Goal: Browse casually

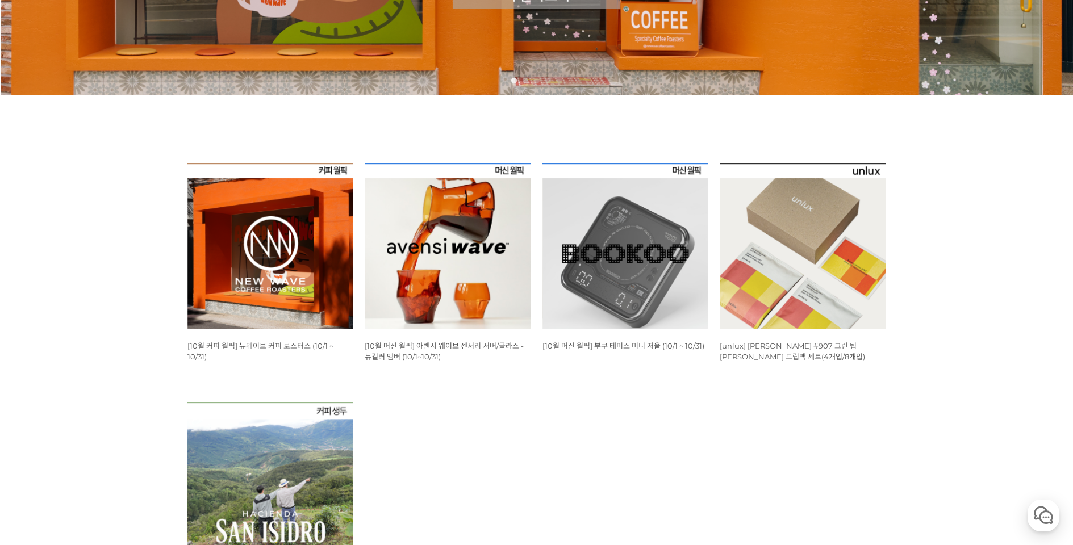
click at [273, 240] on img at bounding box center [270, 246] width 166 height 166
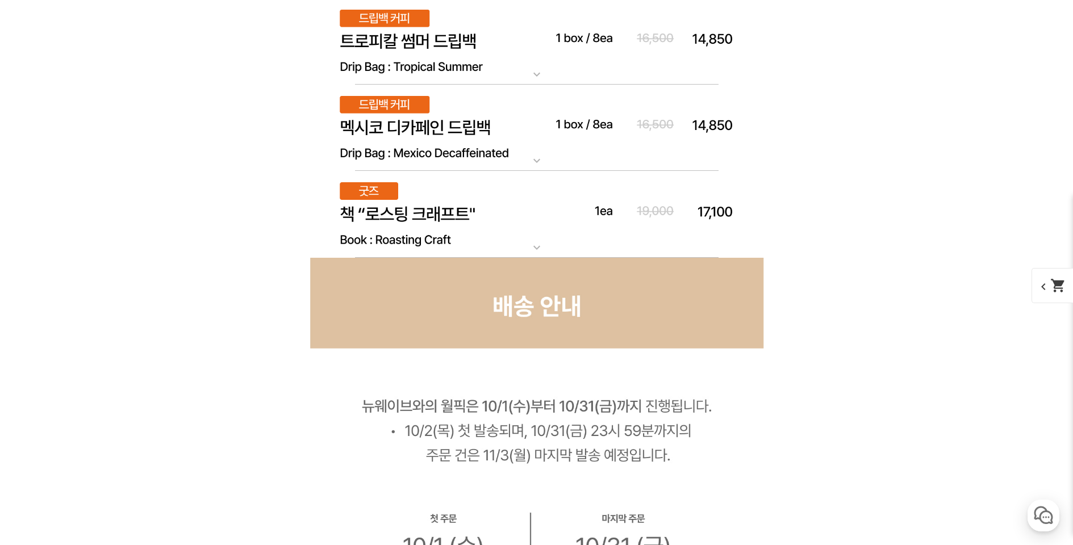
scroll to position [6612, 0]
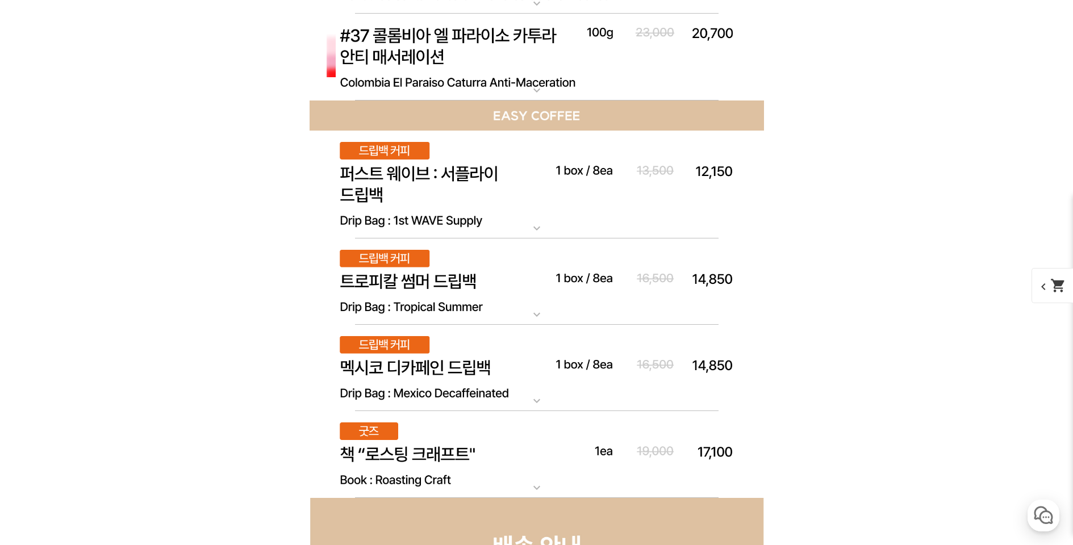
click at [376, 445] on img at bounding box center [537, 454] width 454 height 87
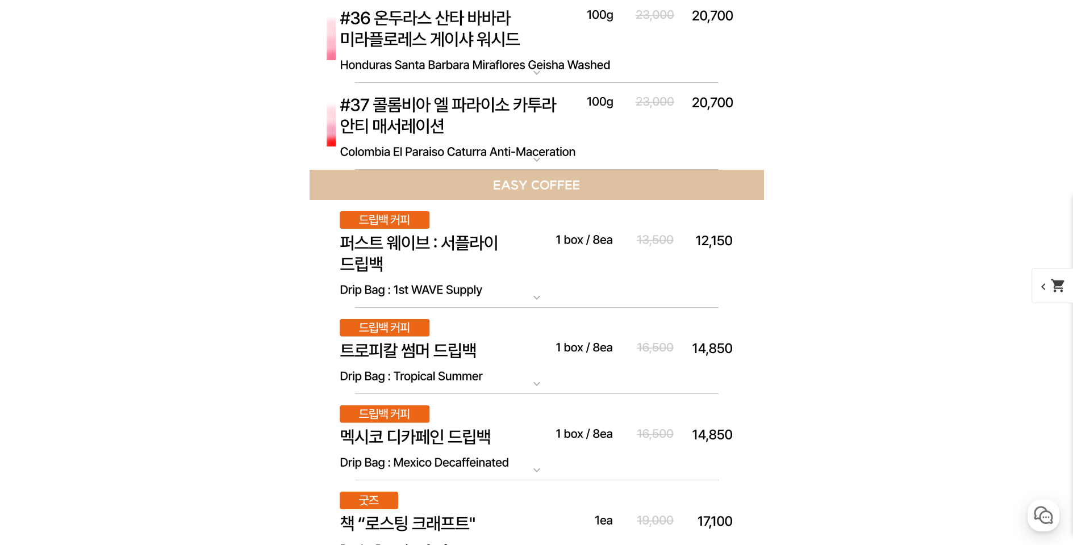
scroll to position [6798, 0]
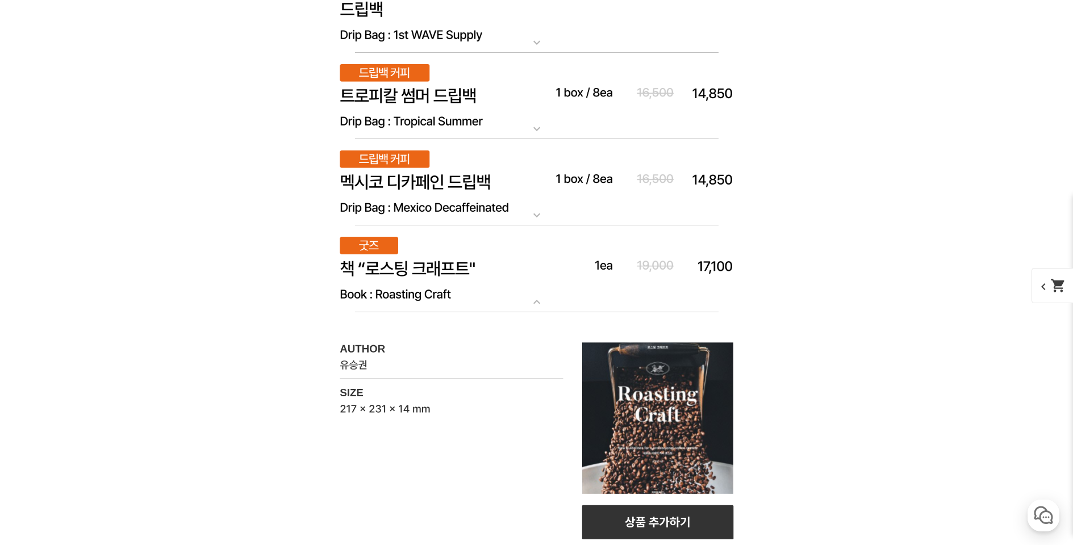
click at [497, 184] on img at bounding box center [537, 182] width 454 height 87
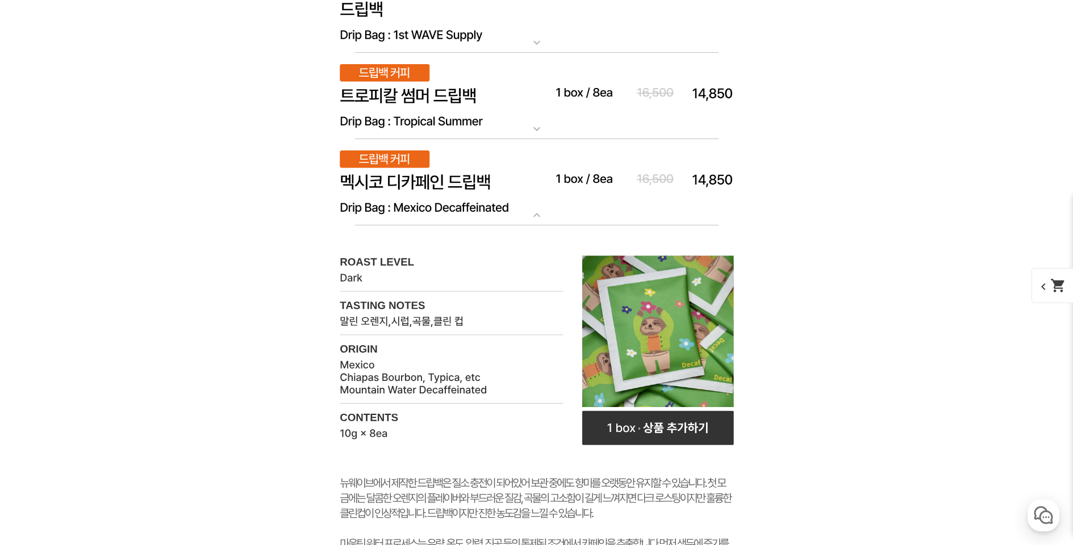
click at [455, 105] on img at bounding box center [537, 96] width 454 height 87
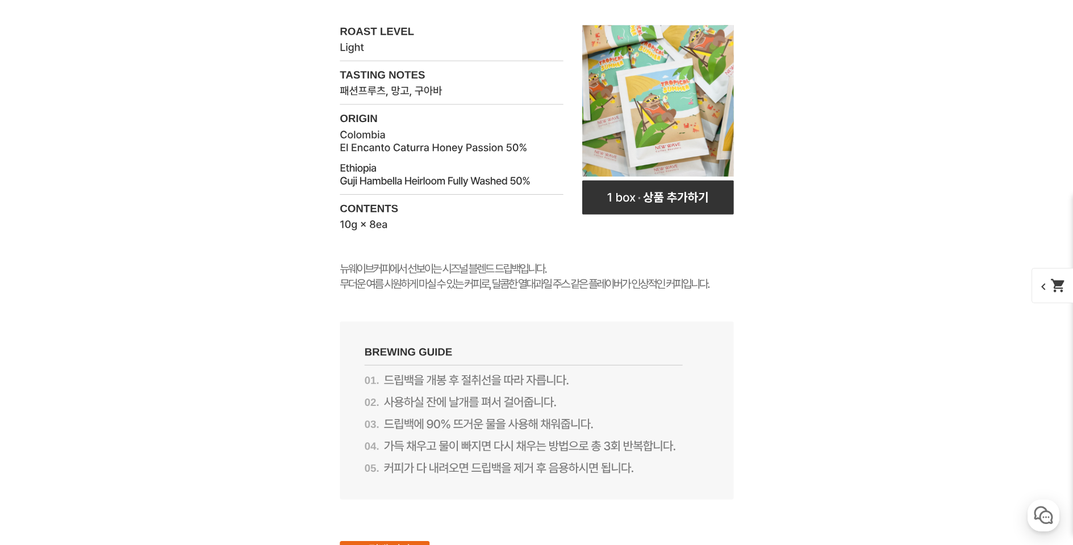
scroll to position [6476, 0]
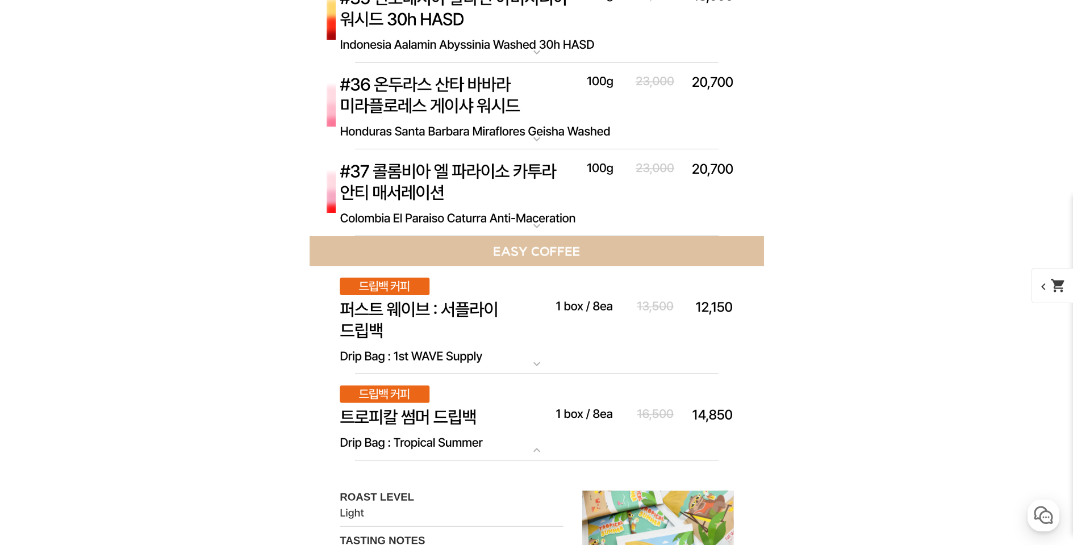
click at [416, 325] on img at bounding box center [537, 320] width 454 height 108
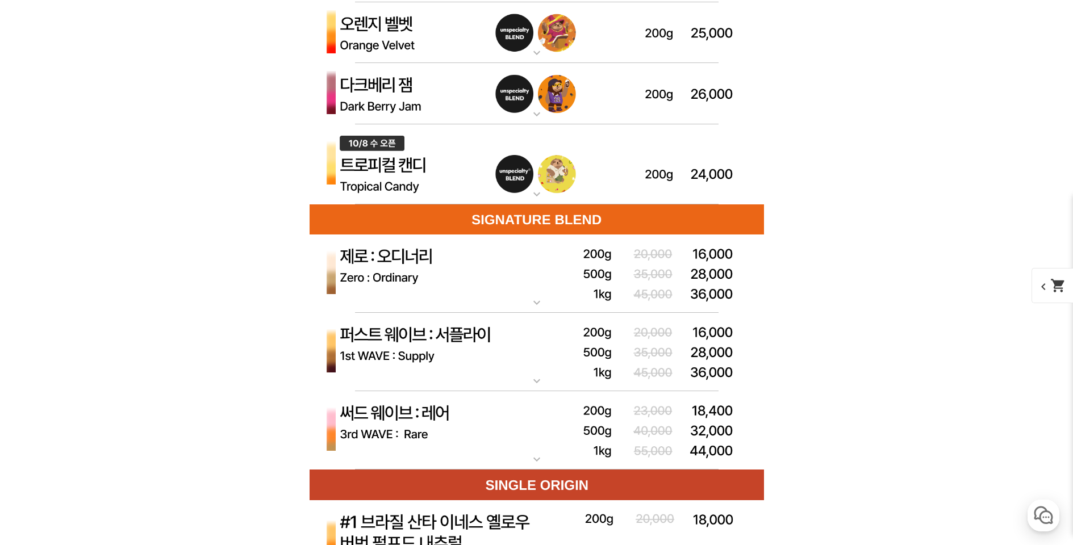
scroll to position [3167, 0]
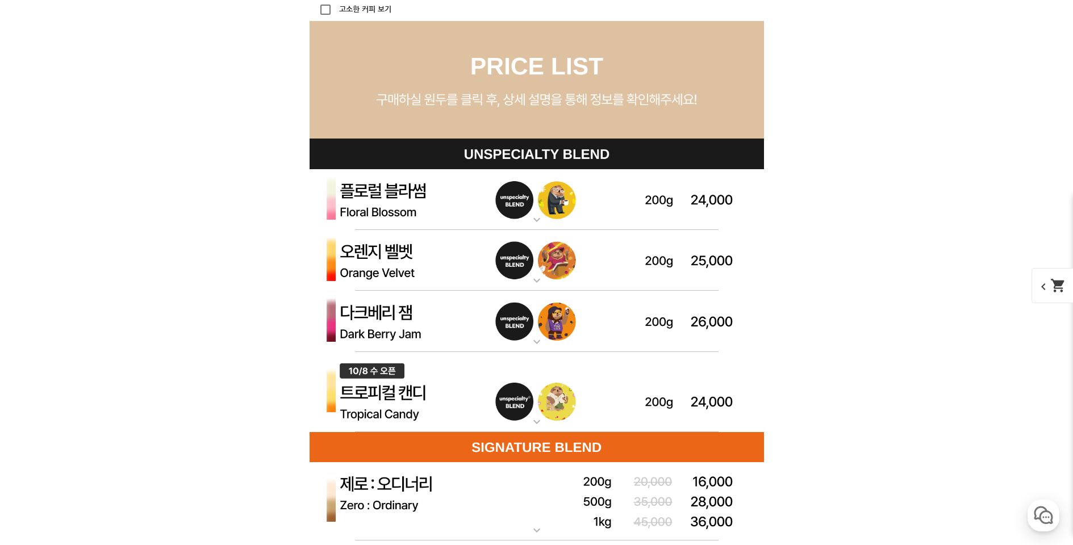
click at [485, 325] on img at bounding box center [537, 321] width 454 height 61
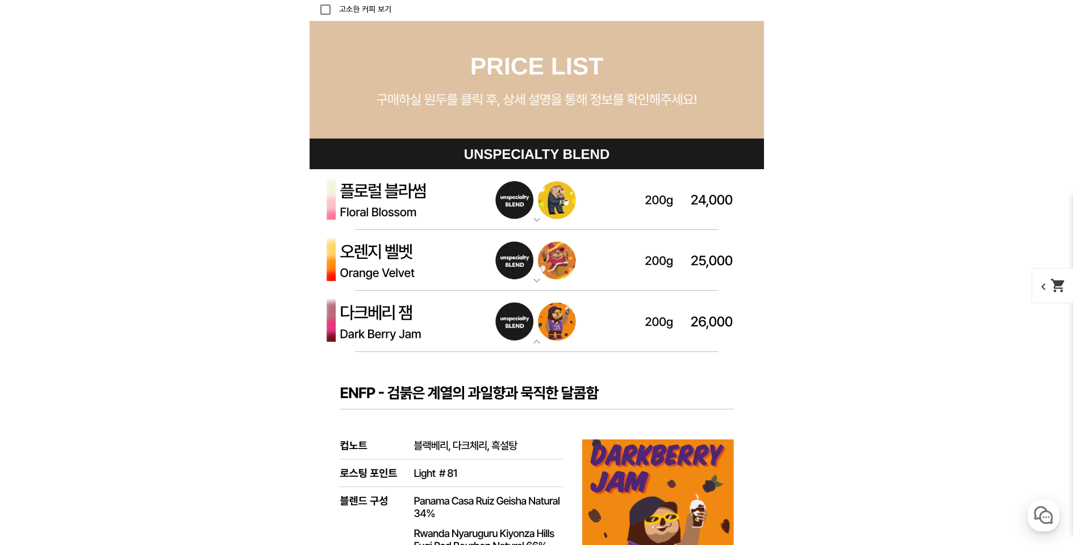
drag, startPoint x: 485, startPoint y: 325, endPoint x: 486, endPoint y: 317, distance: 8.0
click at [485, 324] on img at bounding box center [537, 321] width 454 height 61
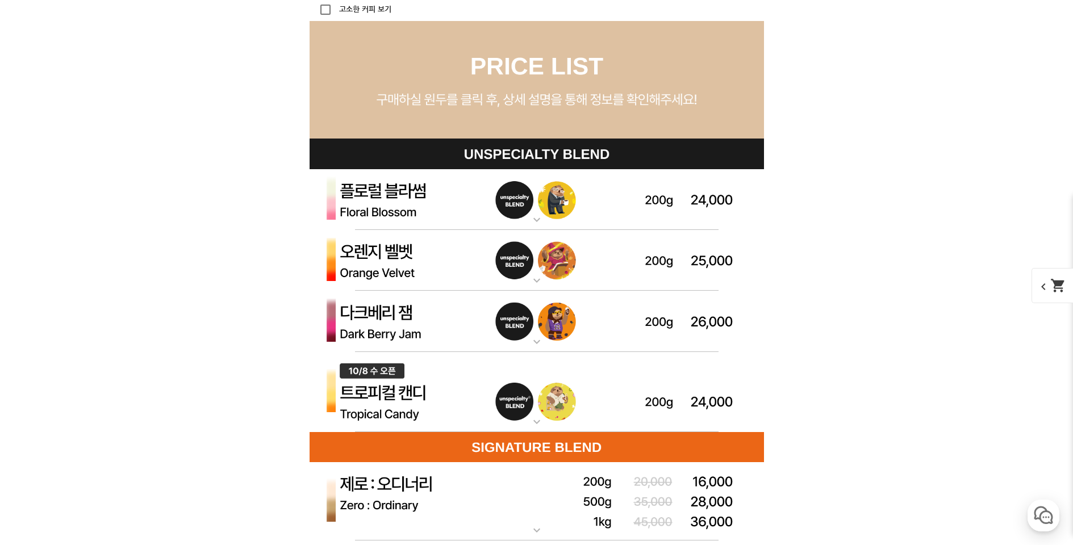
click at [493, 265] on img at bounding box center [537, 260] width 454 height 61
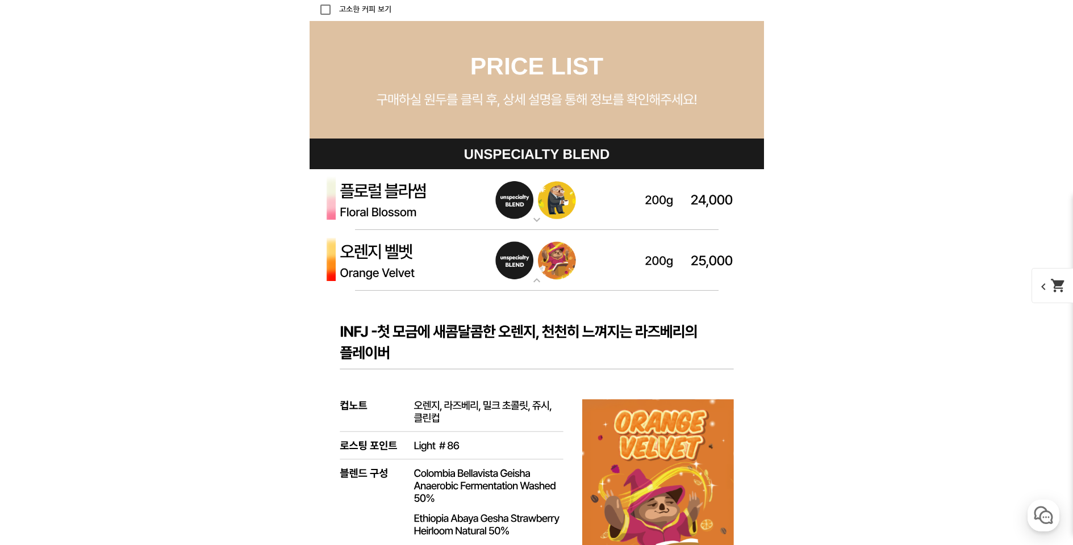
click at [493, 265] on img at bounding box center [537, 260] width 454 height 61
click at [512, 197] on img at bounding box center [537, 199] width 454 height 61
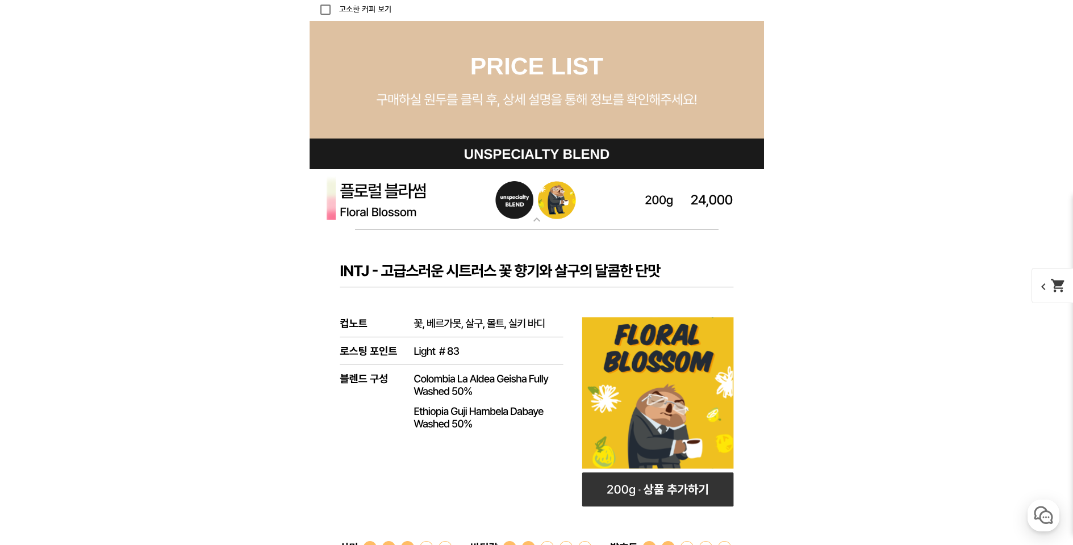
click at [512, 197] on img at bounding box center [537, 199] width 454 height 61
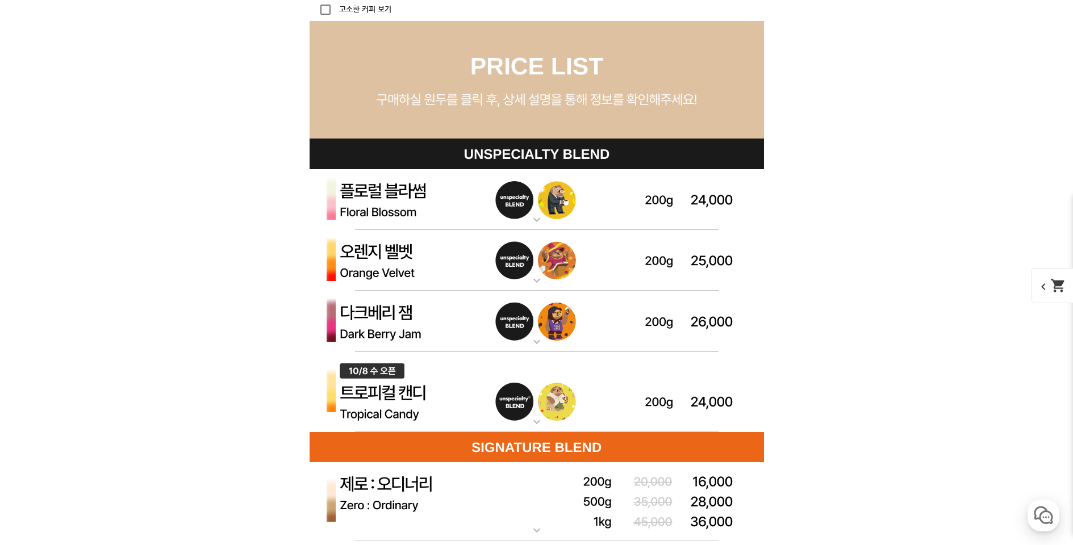
click at [470, 254] on img at bounding box center [537, 260] width 454 height 61
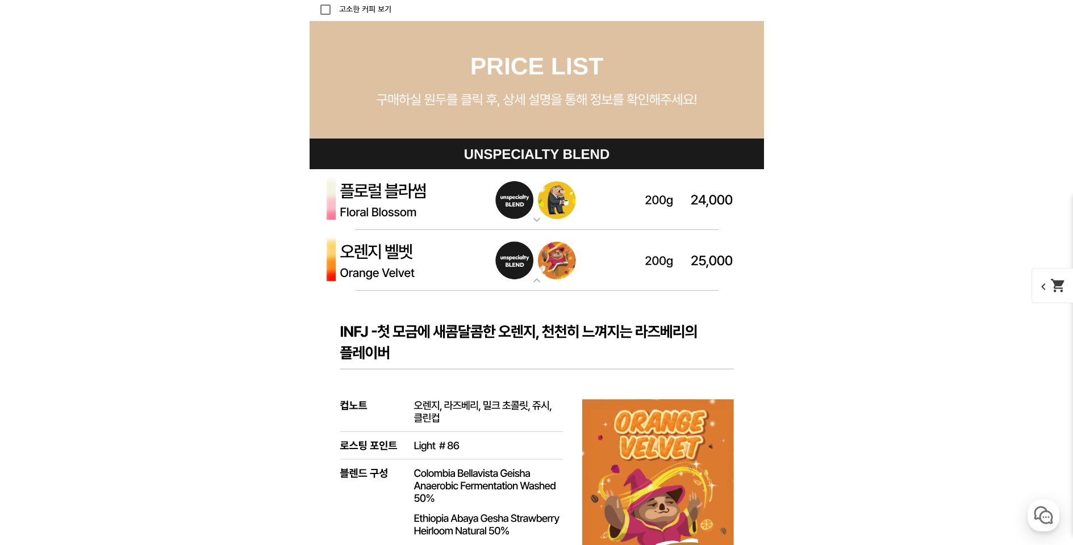
click at [470, 254] on img at bounding box center [537, 260] width 454 height 61
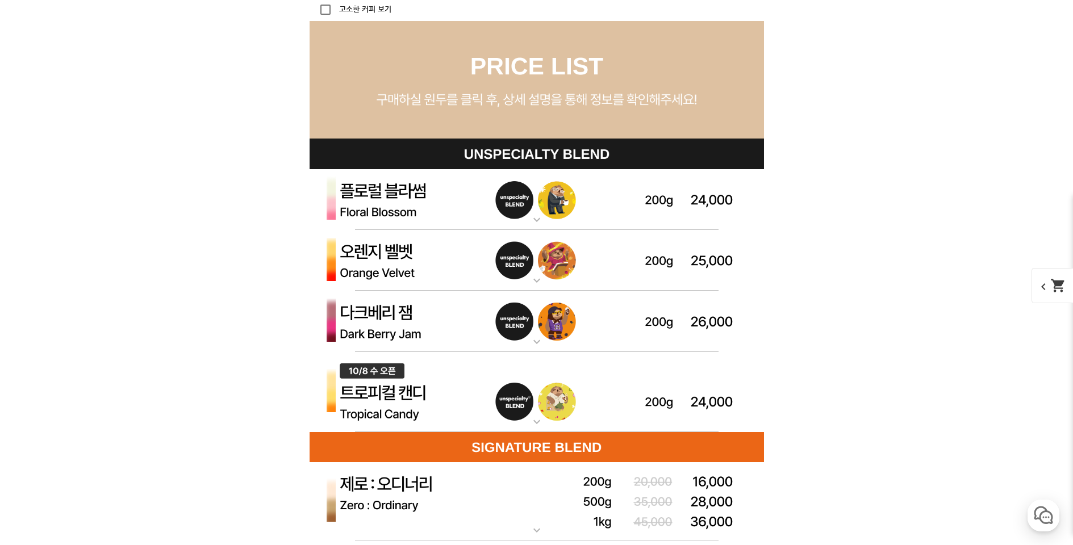
click at [434, 315] on img at bounding box center [537, 321] width 454 height 61
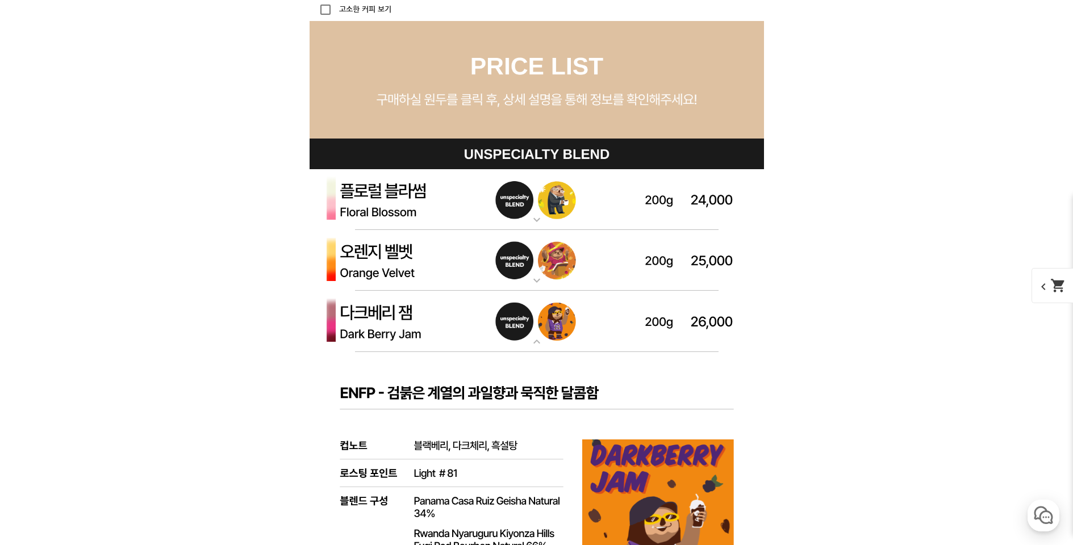
click at [434, 315] on img at bounding box center [537, 321] width 454 height 61
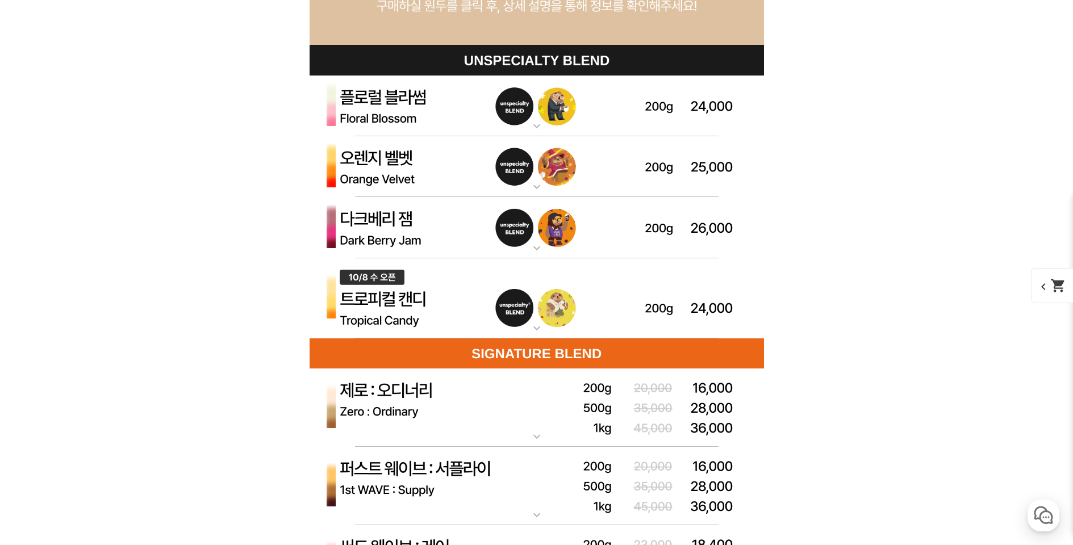
click at [439, 304] on img at bounding box center [537, 298] width 454 height 81
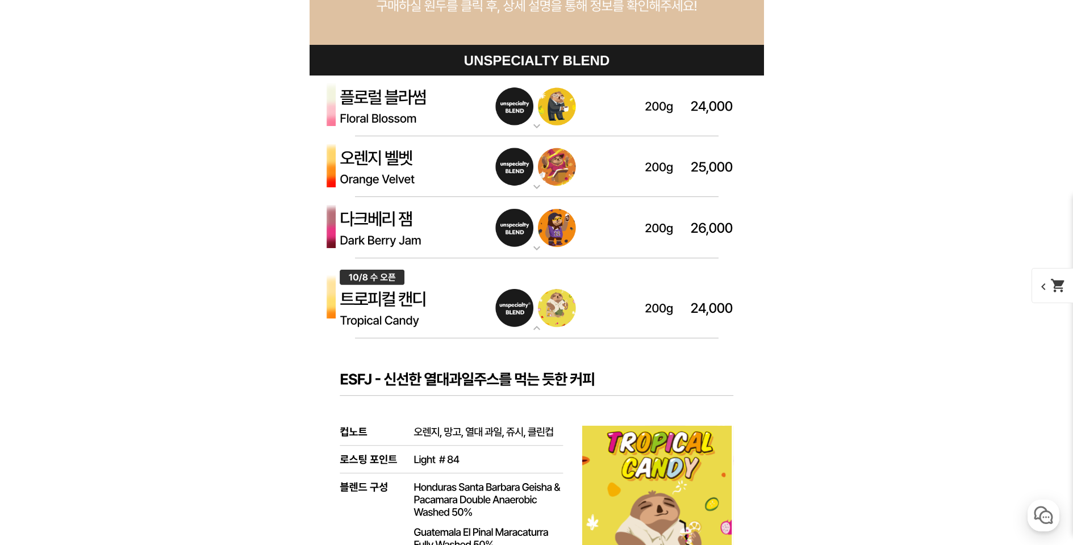
click at [439, 304] on img at bounding box center [537, 298] width 454 height 81
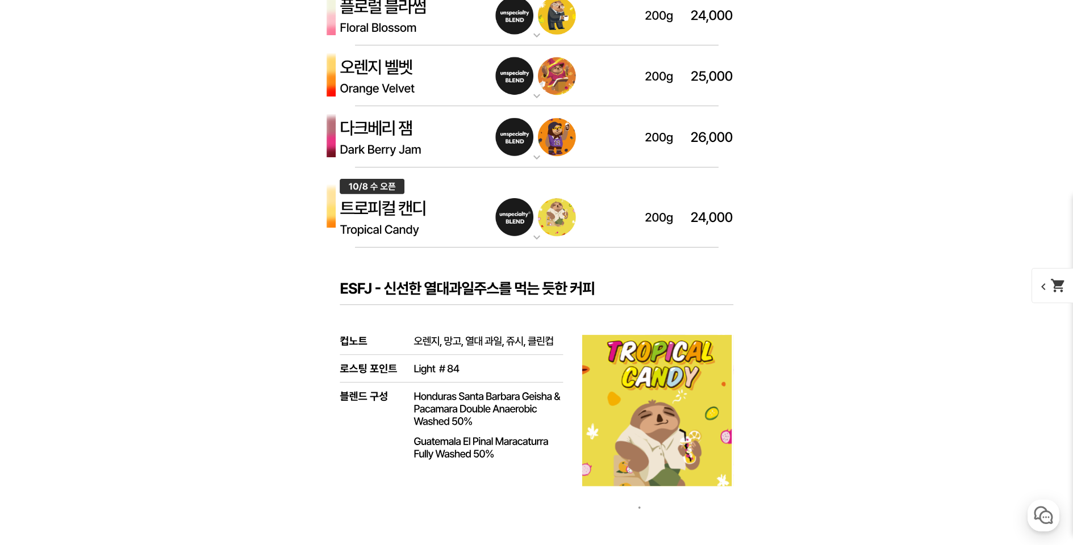
scroll to position [3429, 0]
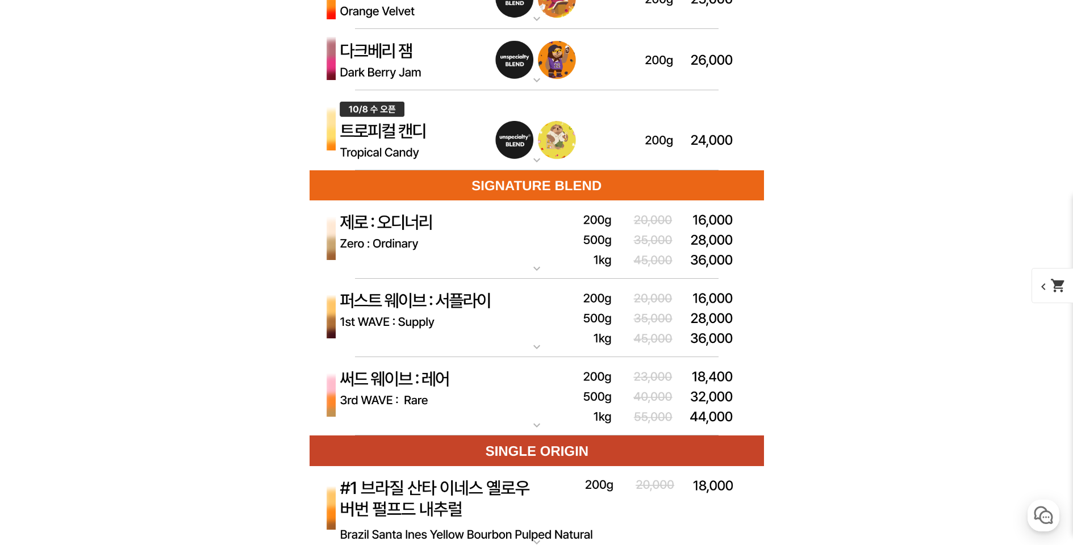
click at [469, 242] on img at bounding box center [537, 240] width 454 height 79
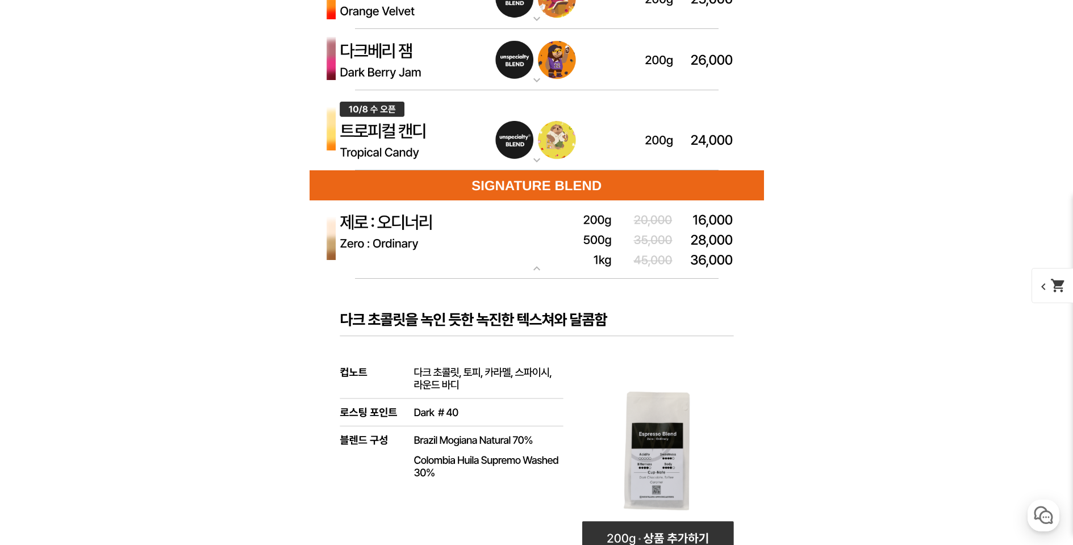
click at [469, 242] on img at bounding box center [537, 240] width 454 height 79
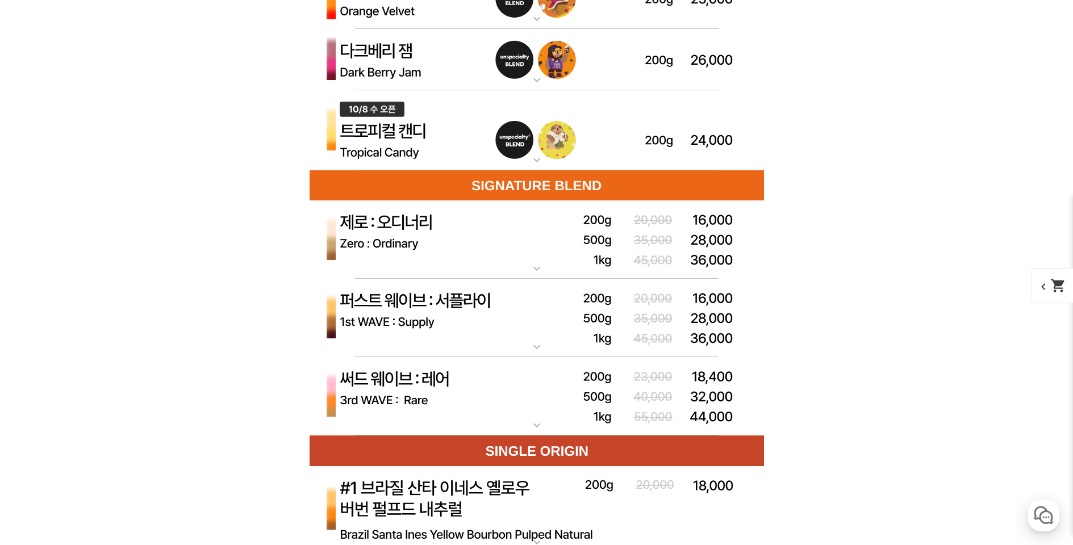
click at [406, 374] on img at bounding box center [537, 396] width 454 height 79
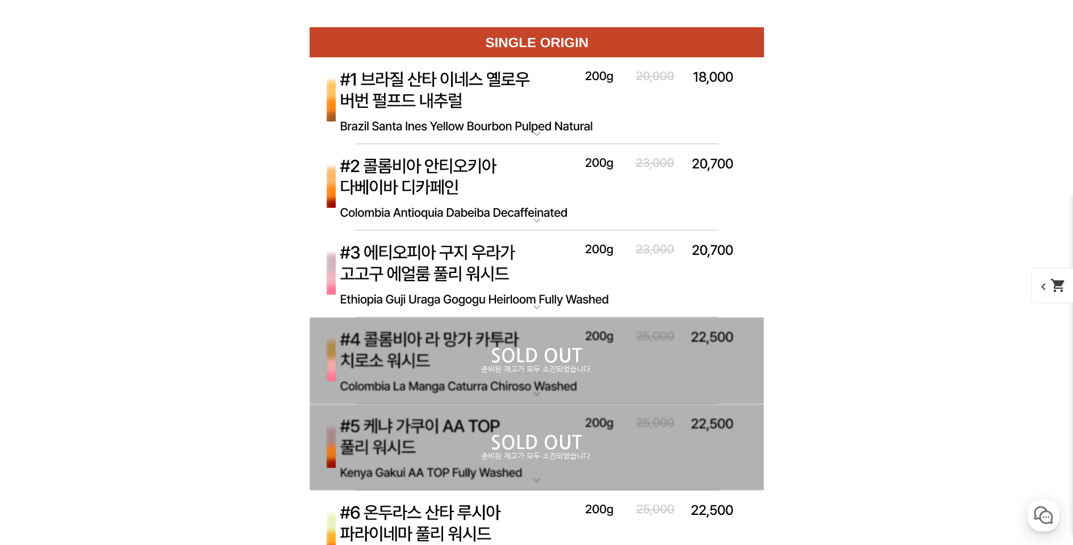
scroll to position [0, 0]
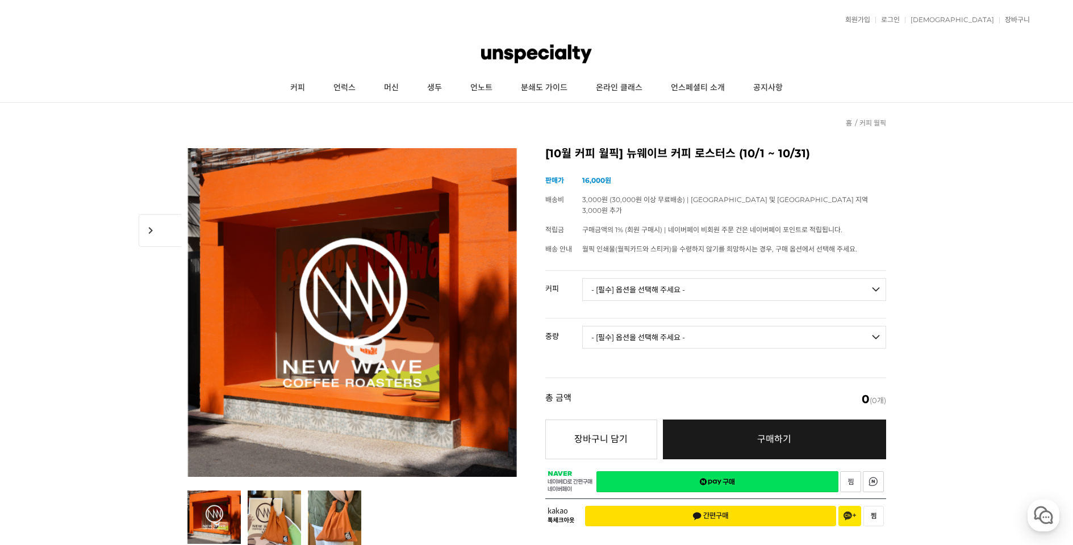
click at [487, 57] on img at bounding box center [536, 54] width 110 height 34
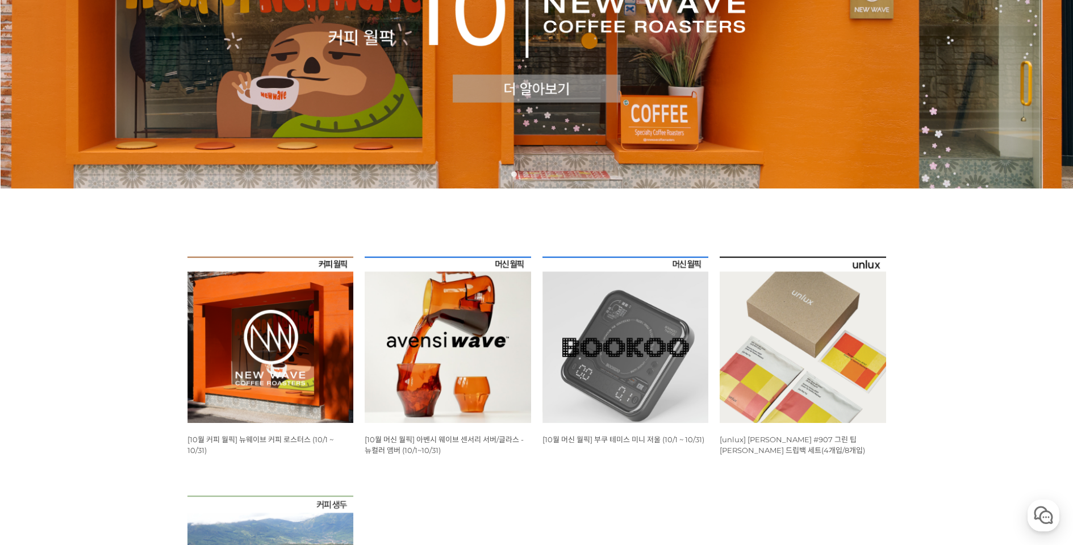
scroll to position [389, 0]
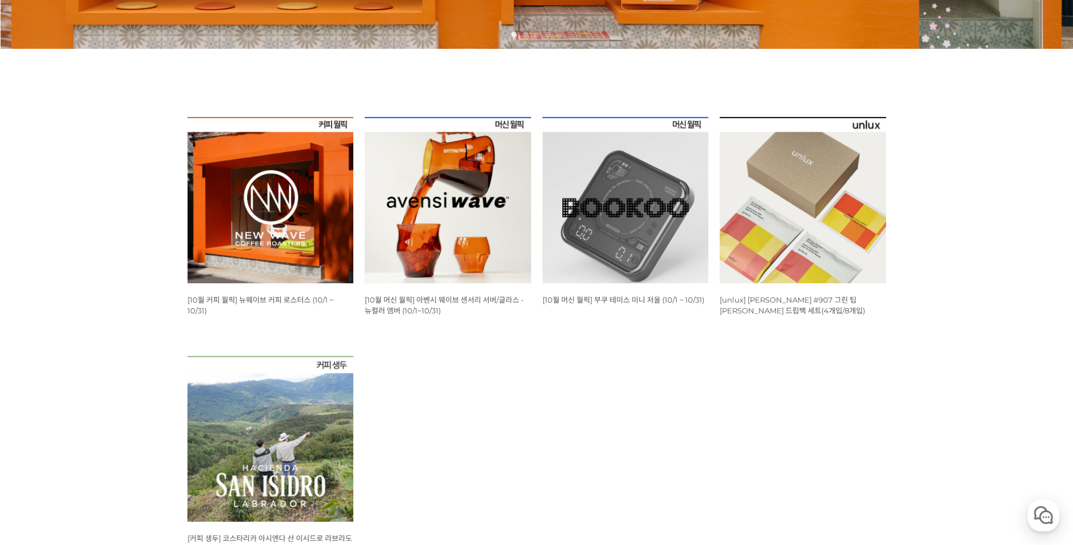
click at [497, 224] on img at bounding box center [448, 200] width 166 height 166
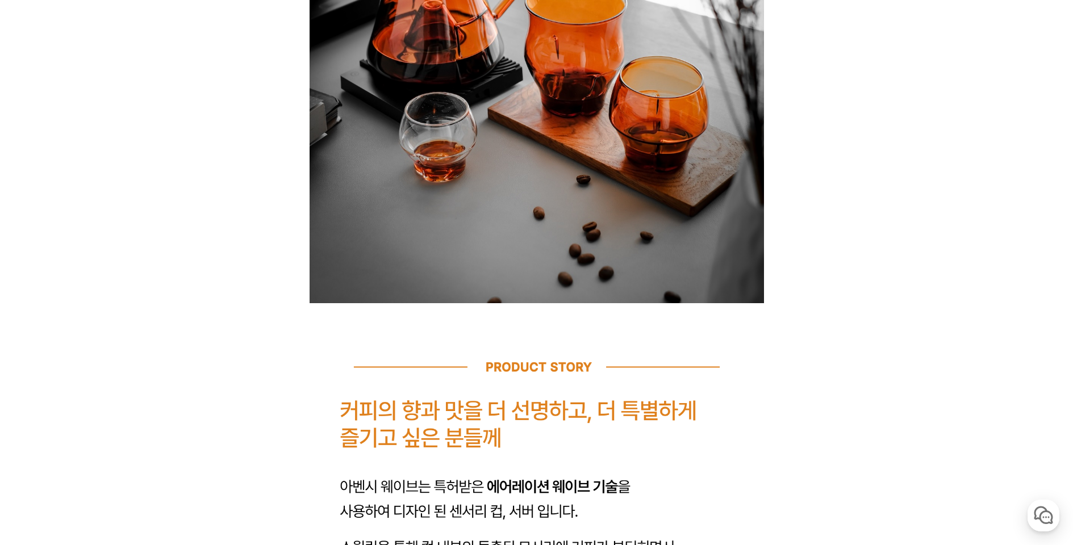
scroll to position [1112, 0]
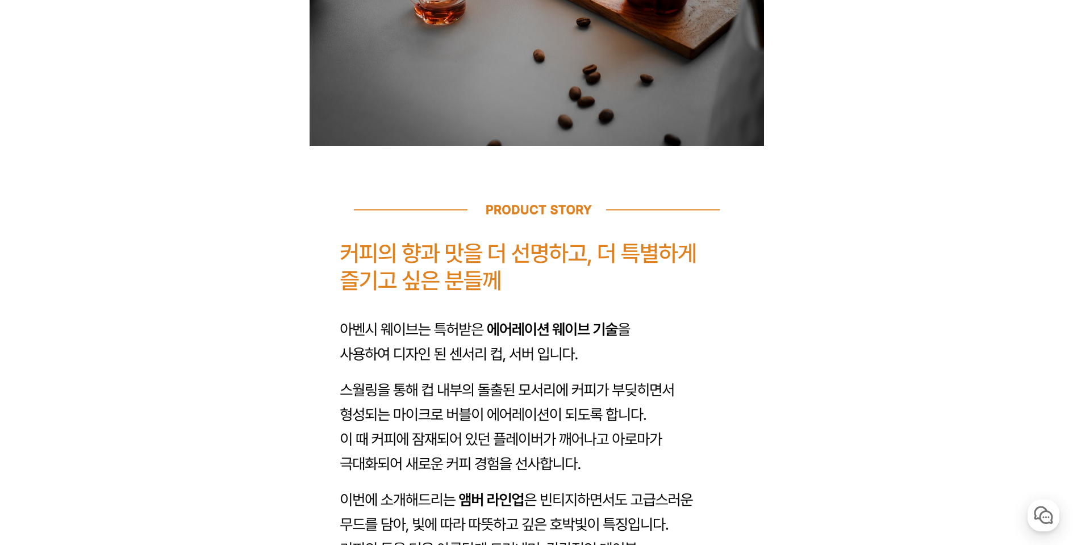
click at [532, 352] on img at bounding box center [537, 332] width 454 height 1571
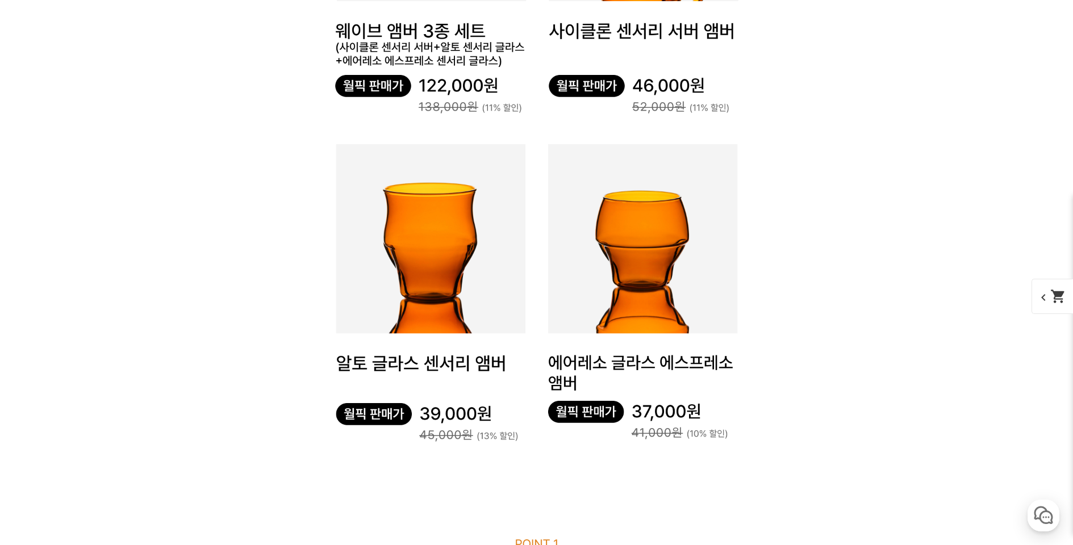
scroll to position [0, 0]
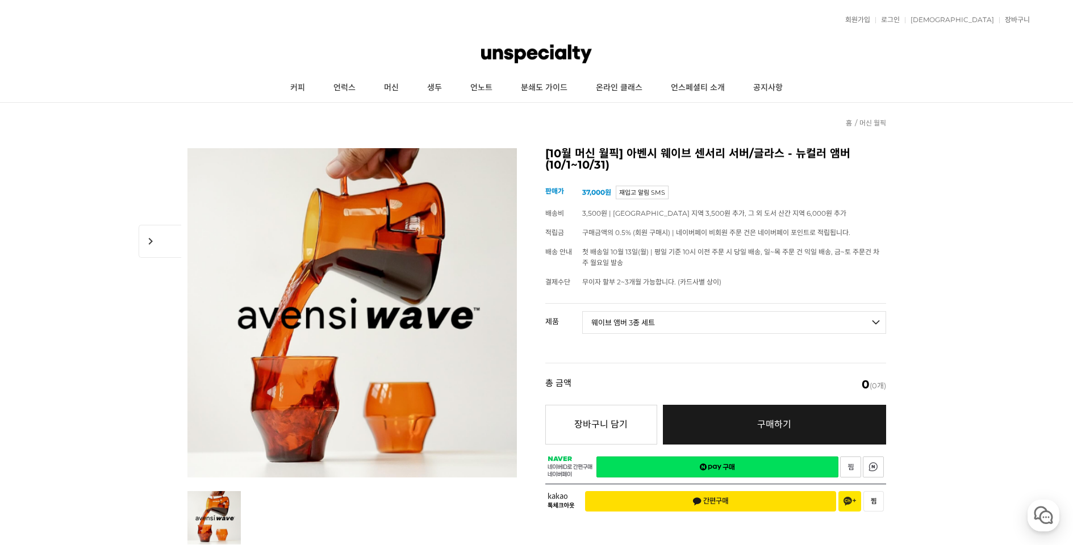
select select "*"
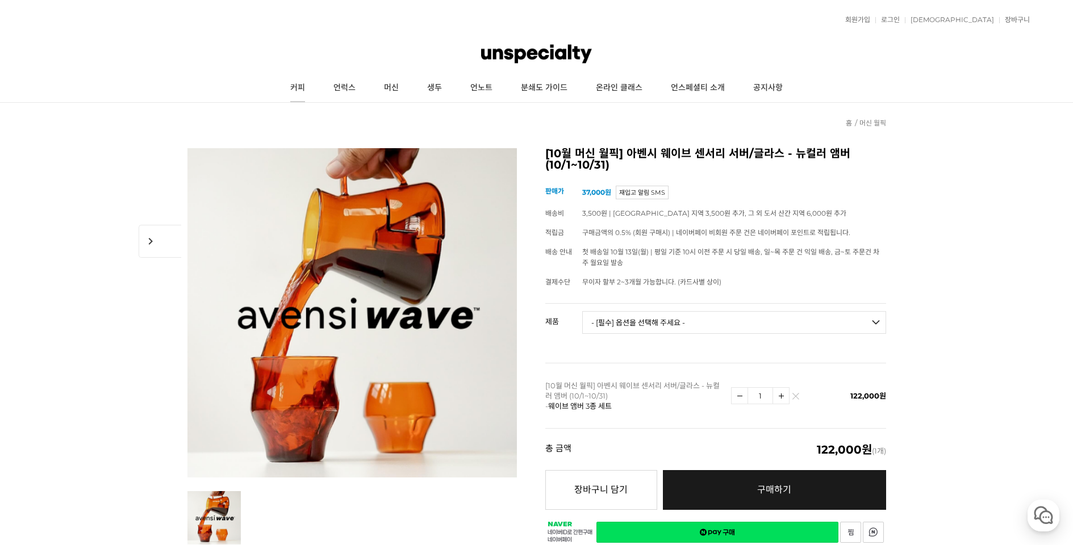
click at [290, 91] on link "커피" at bounding box center [297, 88] width 43 height 28
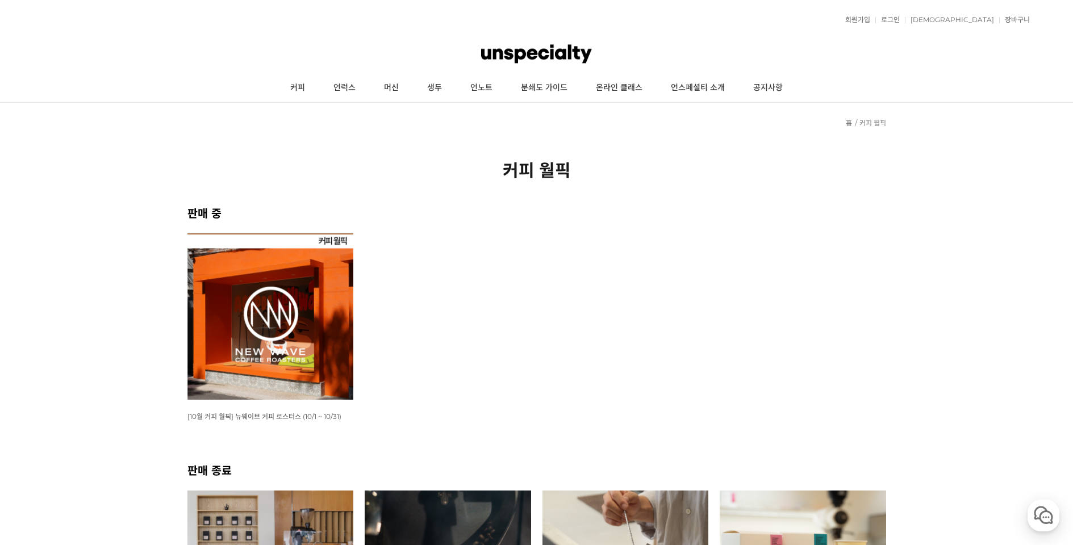
click at [499, 51] on img at bounding box center [536, 54] width 110 height 34
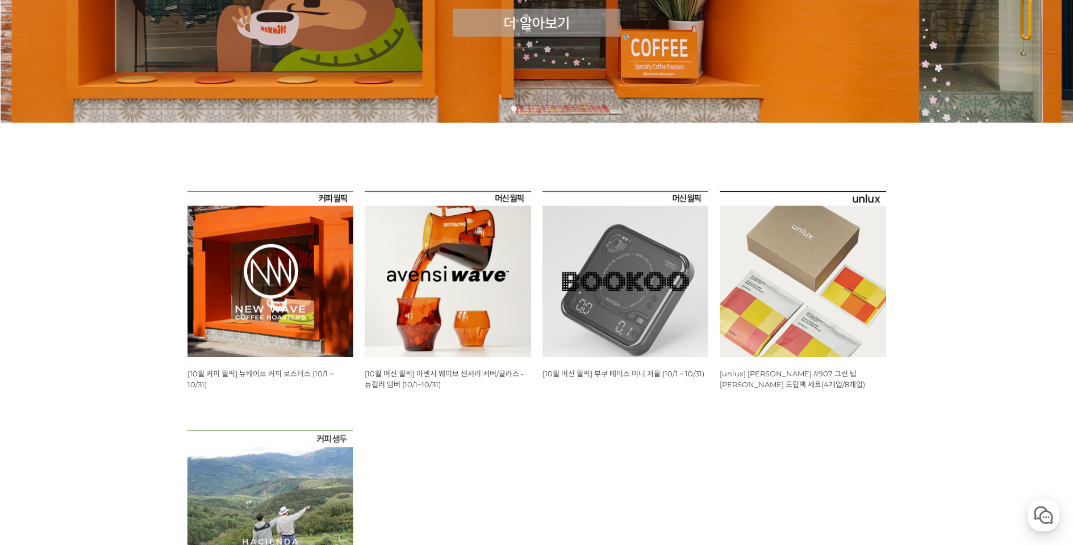
scroll to position [433, 0]
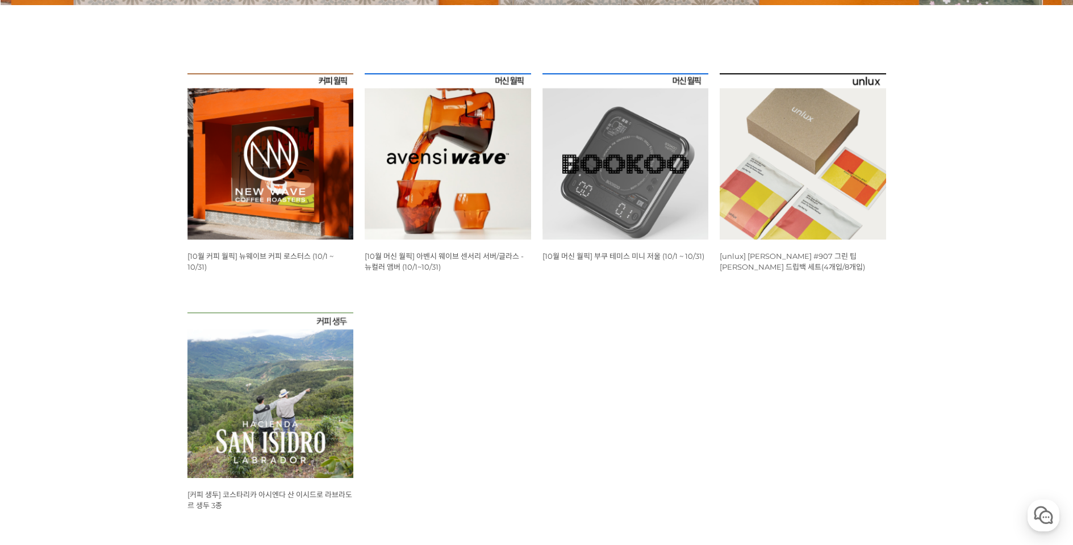
click at [632, 172] on img at bounding box center [625, 156] width 166 height 166
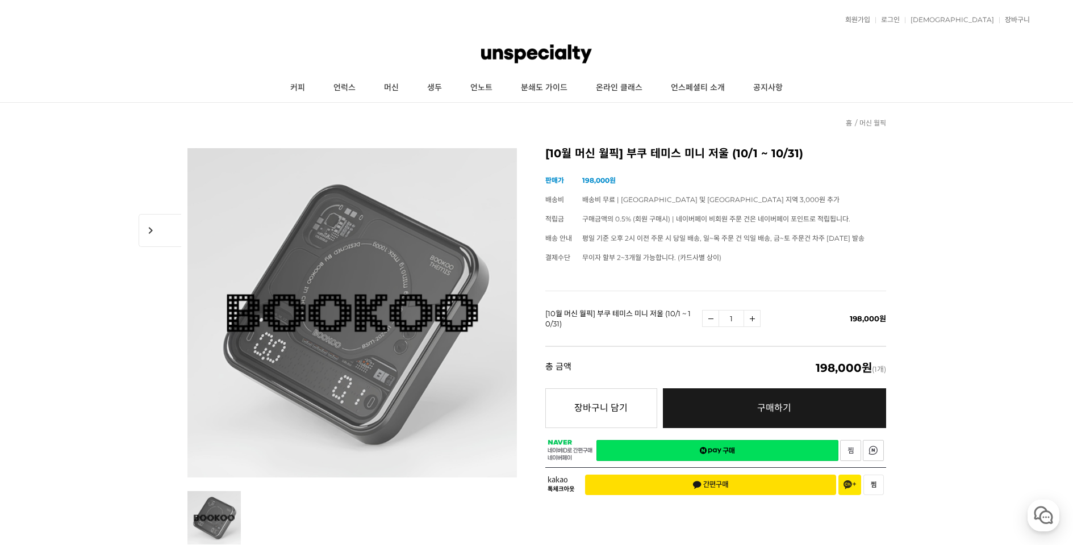
click at [510, 49] on img at bounding box center [536, 54] width 110 height 34
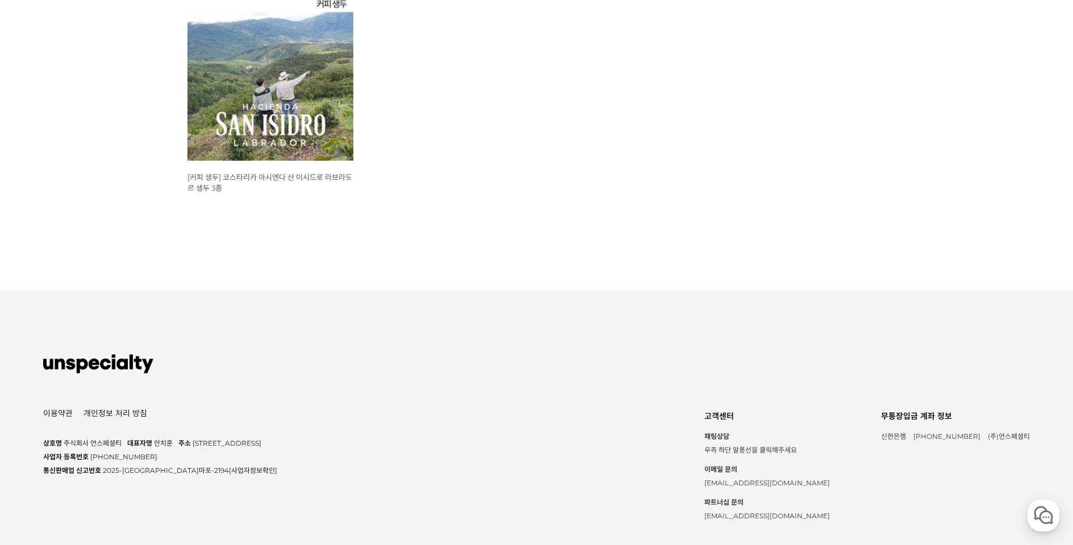
scroll to position [365, 0]
